Goal: Information Seeking & Learning: Understand process/instructions

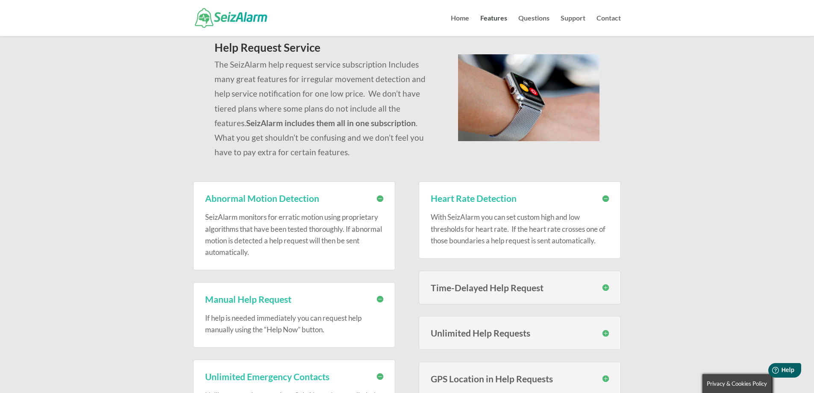
scroll to position [85, 0]
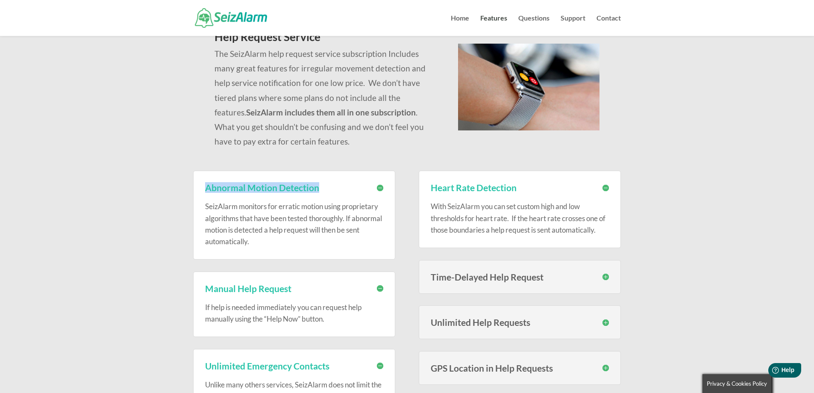
drag, startPoint x: 324, startPoint y: 186, endPoint x: 200, endPoint y: 191, distance: 124.5
click at [200, 191] on div "Abnormal Motion Detection SeizAlarm monitors for erratic motion using proprieta…" at bounding box center [294, 215] width 202 height 89
click at [662, 186] on div "Features Help Request Service The SeizAlarm help request service subscription I…" at bounding box center [407, 368] width 814 height 836
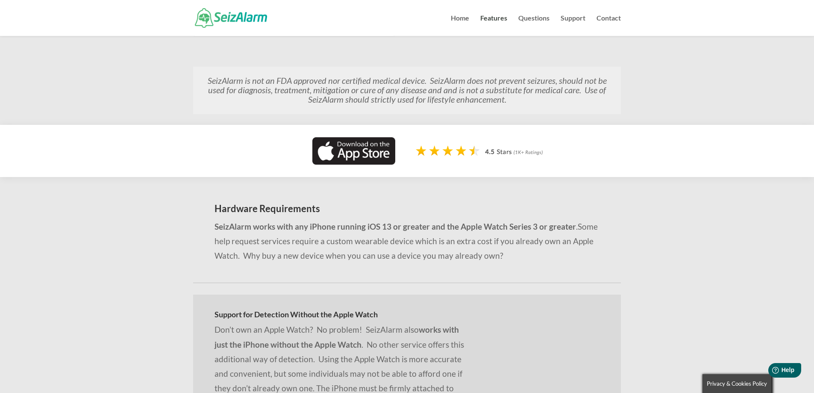
scroll to position [940, 0]
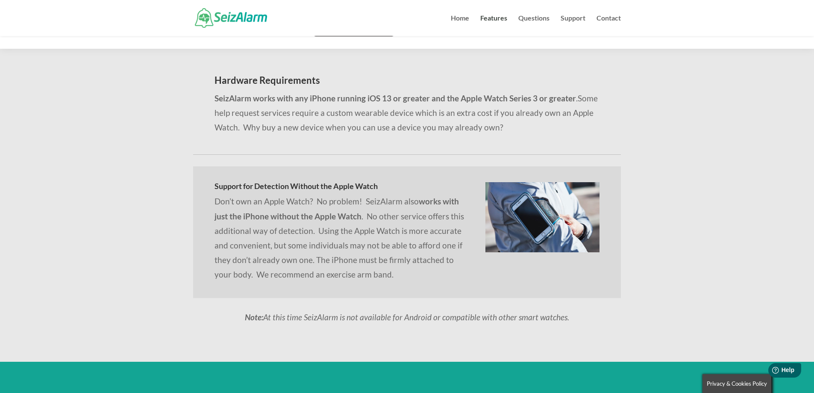
click at [464, 225] on p "Don’t own an Apple Watch? No problem! SeizAlarm also works with just the iPhone…" at bounding box center [340, 238] width 250 height 88
drag, startPoint x: 312, startPoint y: 98, endPoint x: 312, endPoint y: 93, distance: 5.1
click at [312, 98] on strong "SeizAlarm works with any iPhone running iOS 13 or greater and the Apple Watch S…" at bounding box center [396, 98] width 362 height 10
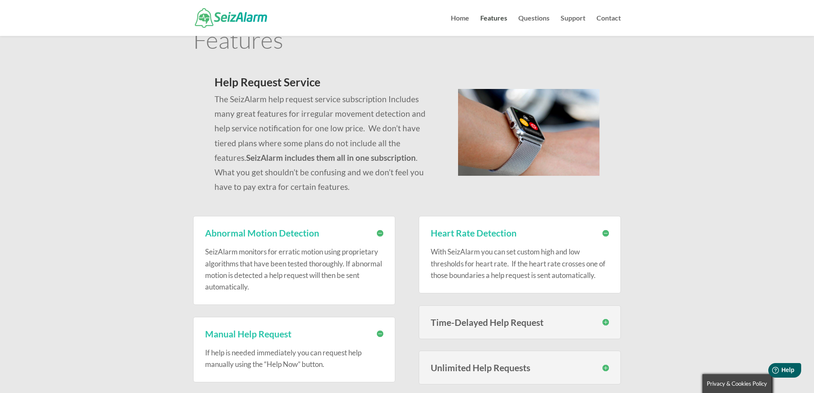
scroll to position [0, 0]
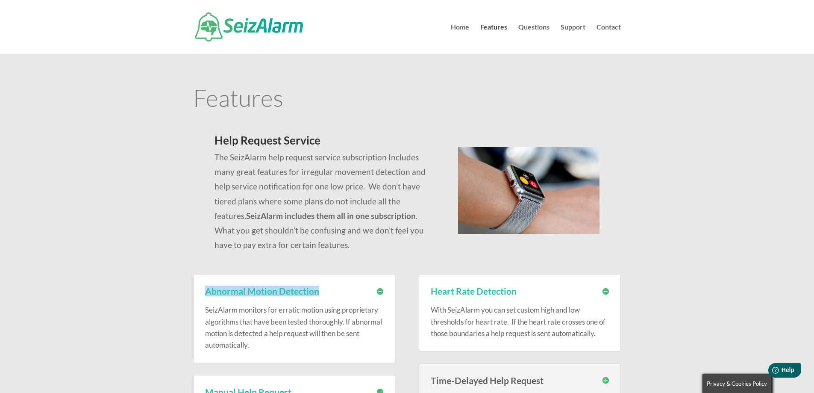
drag, startPoint x: 324, startPoint y: 291, endPoint x: 195, endPoint y: 290, distance: 128.7
click at [195, 290] on div "Abnormal Motion Detection SeizAlarm monitors for erratic motion using proprieta…" at bounding box center [294, 318] width 202 height 89
click at [347, 295] on h3 "Abnormal Motion Detection" at bounding box center [294, 290] width 178 height 9
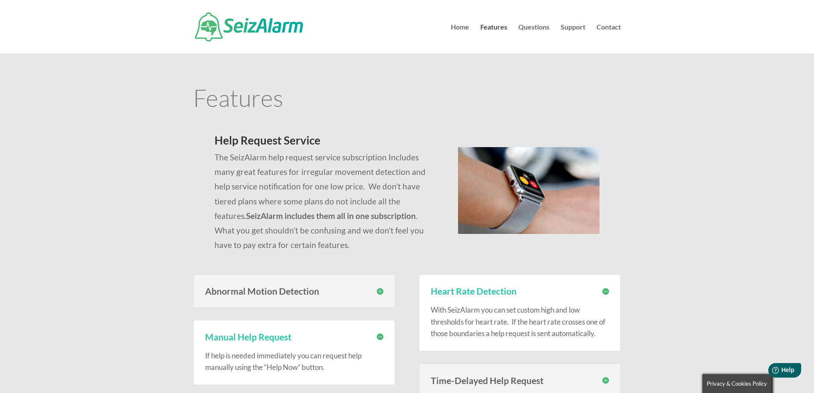
click at [356, 287] on h3 "Abnormal Motion Detection" at bounding box center [294, 290] width 178 height 9
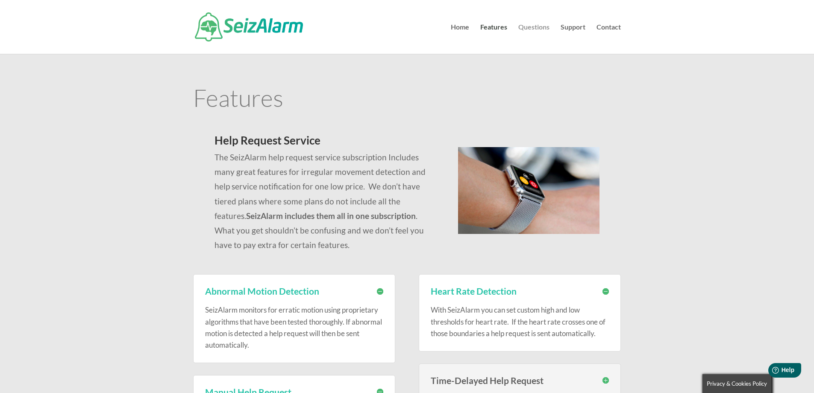
click at [538, 27] on link "Questions" at bounding box center [534, 39] width 31 height 30
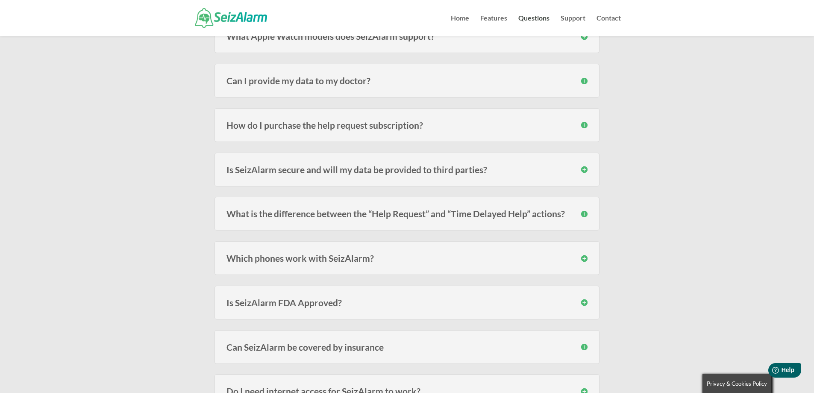
scroll to position [727, 0]
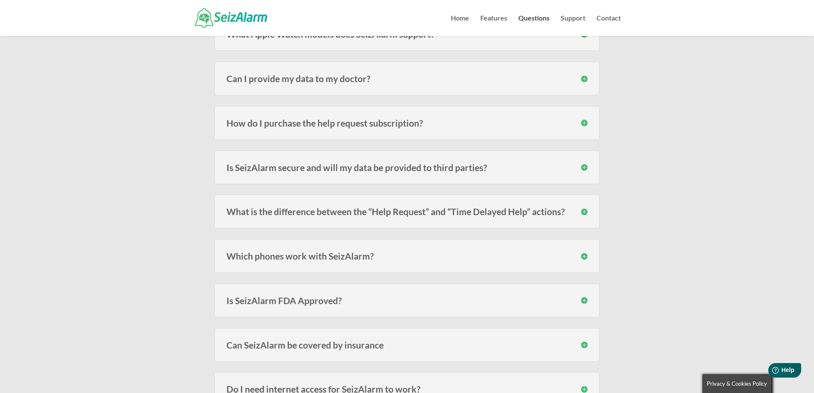
click at [560, 120] on h3 "How do I purchase the help request subscription?" at bounding box center [407, 122] width 361 height 9
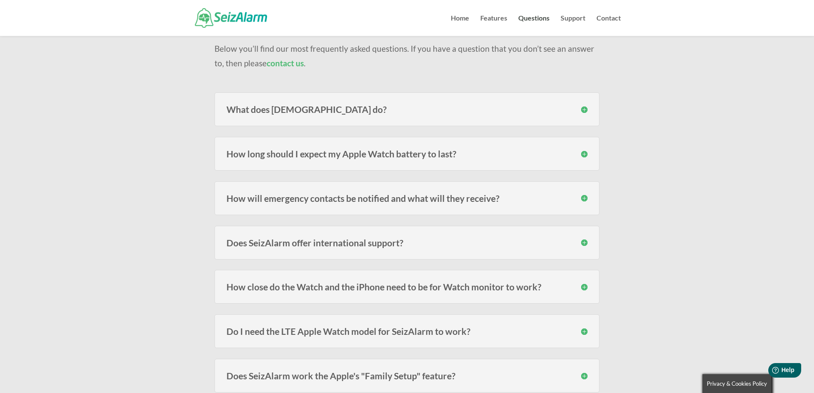
scroll to position [0, 0]
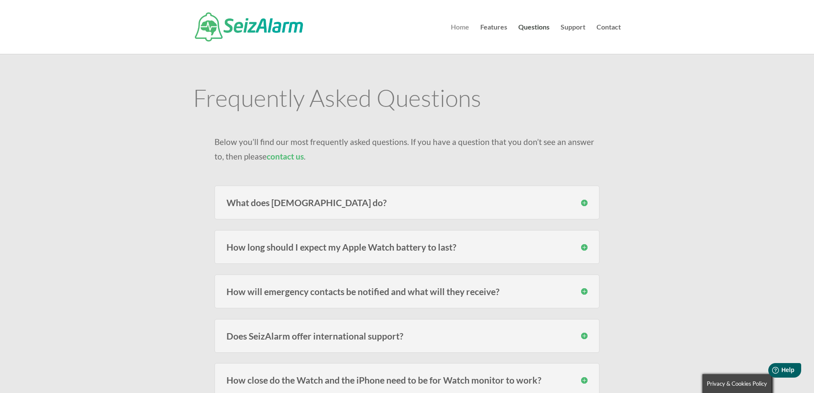
click at [465, 29] on link "Home" at bounding box center [460, 39] width 18 height 30
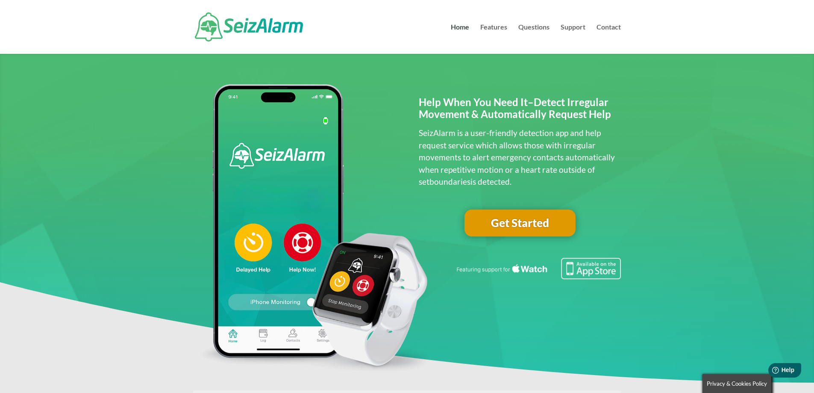
click at [512, 214] on link "Get Started" at bounding box center [520, 222] width 111 height 27
